Goal: Information Seeking & Learning: Learn about a topic

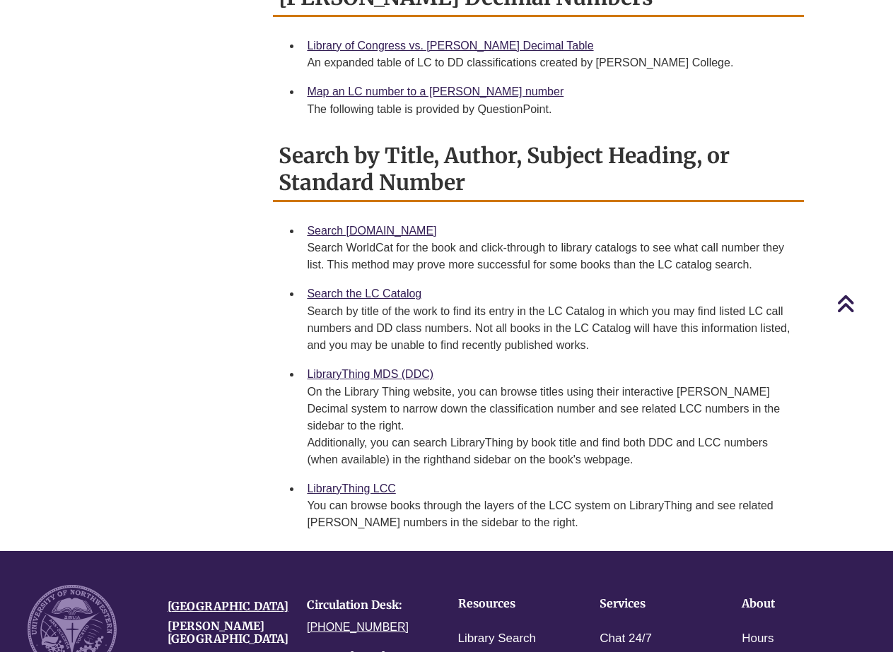
scroll to position [777, 0]
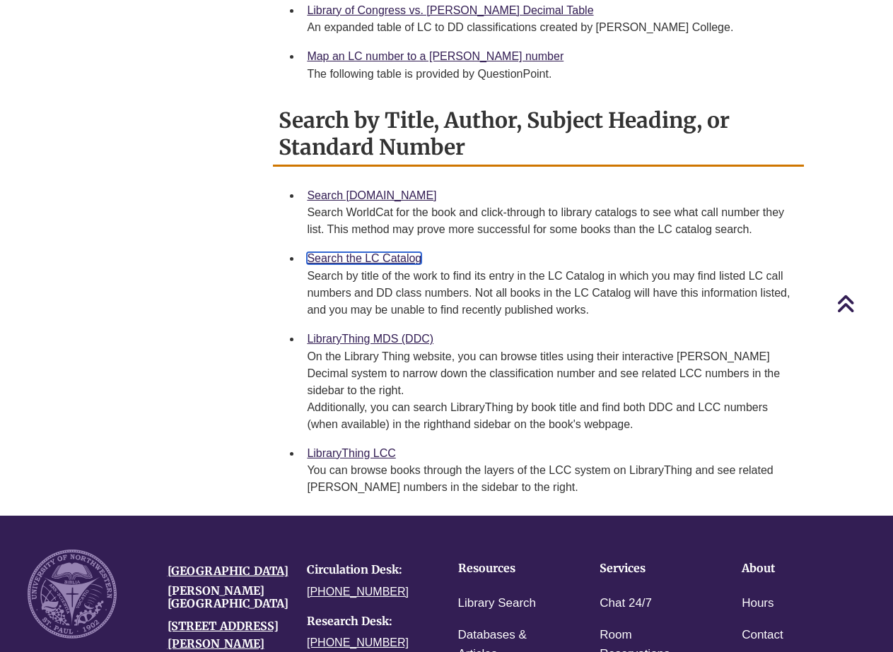
click at [342, 252] on link "Search the LC Catalog" at bounding box center [364, 258] width 114 height 12
click at [347, 333] on link "LibraryThing MDS (DDC)" at bounding box center [370, 339] width 126 height 12
click at [364, 447] on link "LibraryThing LCC" at bounding box center [351, 453] width 88 height 12
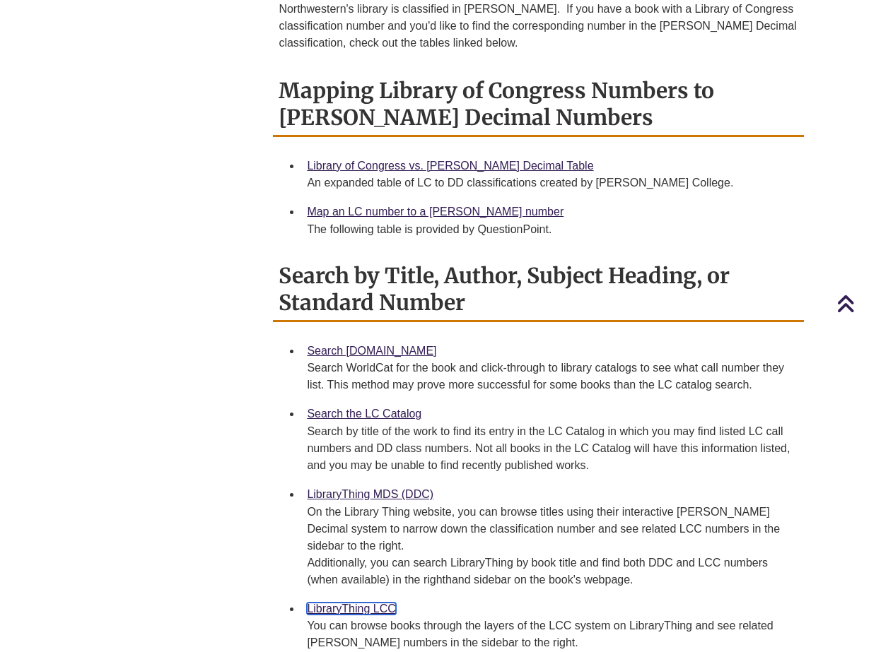
scroll to position [723, 0]
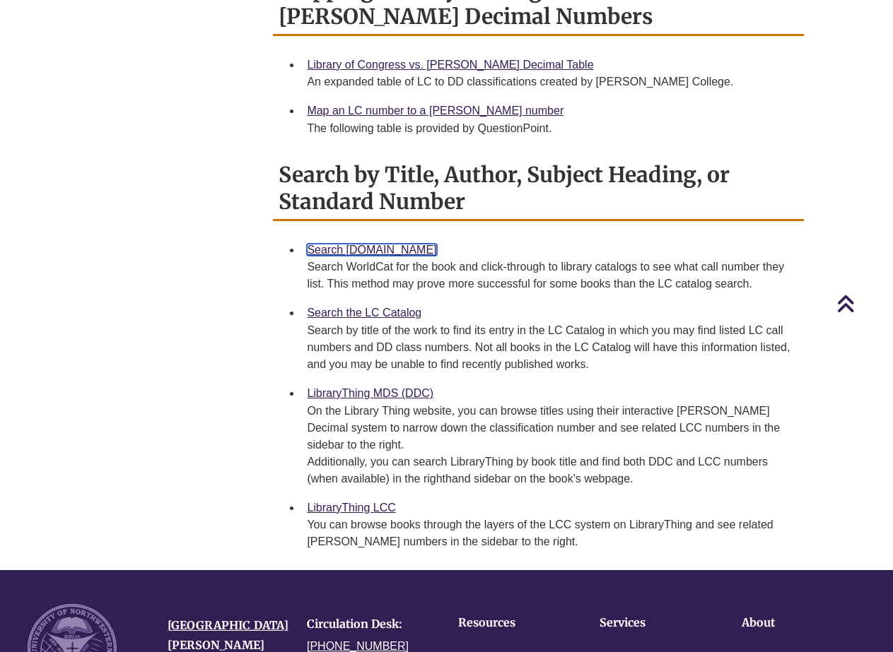
click at [364, 244] on link "Search [DOMAIN_NAME]" at bounding box center [371, 250] width 129 height 12
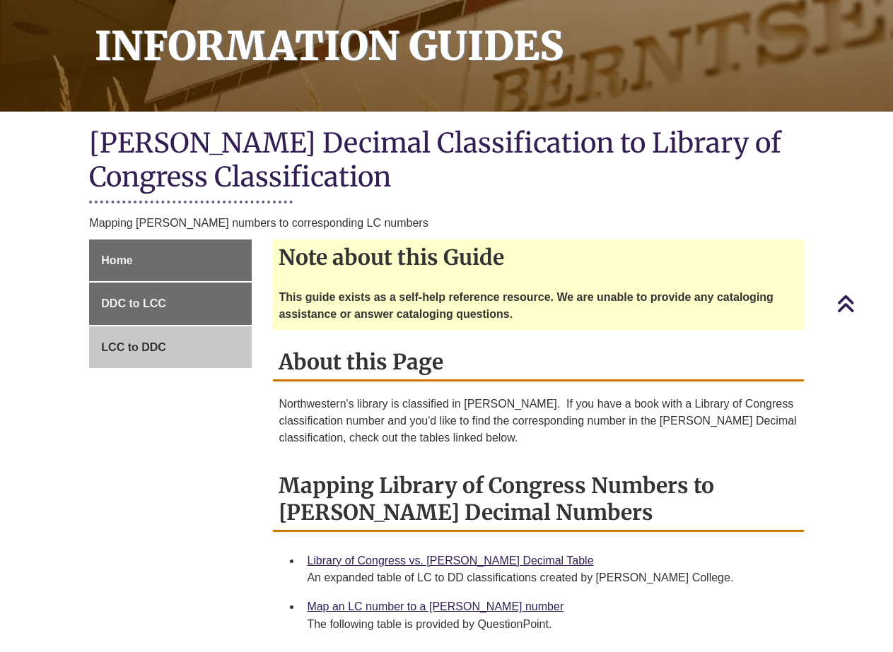
scroll to position [87, 0]
